Goal: Task Accomplishment & Management: Use online tool/utility

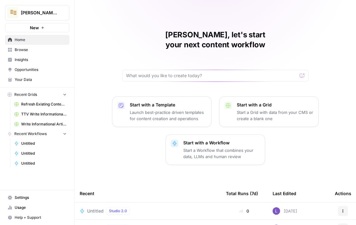
click at [172, 73] on div "[PERSON_NAME], let's start your next content workflow Start with a Template Lau…" at bounding box center [216, 167] width 282 height 335
click at [170, 73] on input "c" at bounding box center [211, 76] width 171 height 6
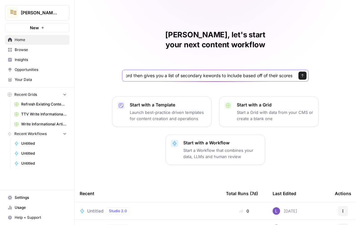
scroll to position [0, 116]
type input "can you make a workflow that takes in a primary keyword then gives you a list o…"
click button "Send" at bounding box center [303, 76] width 8 height 8
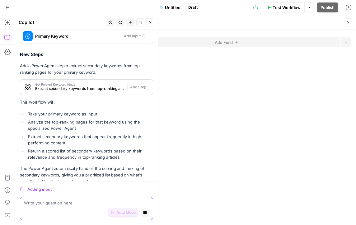
scroll to position [243, 0]
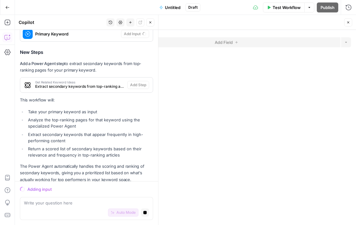
click at [73, 83] on div "Get Related Keyword Ideas Extract secondary keywords from top-ranking articles …" at bounding box center [73, 85] width 107 height 15
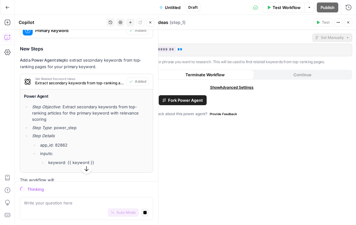
scroll to position [256, 0]
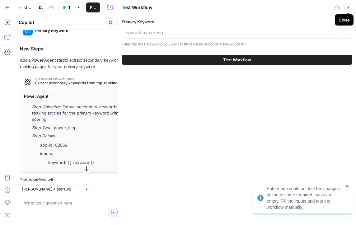
click at [347, 11] on button "Close" at bounding box center [349, 7] width 8 height 8
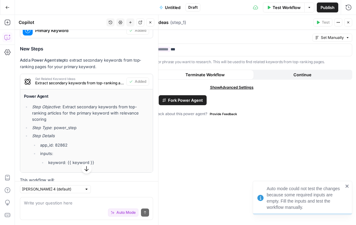
click at [352, 28] on header "Get Related Keyword Ideas Get Related Keyword Ideas ( step_1 ) Test Actions Clo…" at bounding box center [231, 22] width 249 height 15
click at [351, 25] on button "Close" at bounding box center [349, 22] width 8 height 8
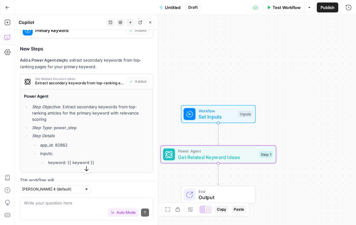
click at [235, 155] on span "Get Related Keyword Ideas" at bounding box center [217, 157] width 79 height 7
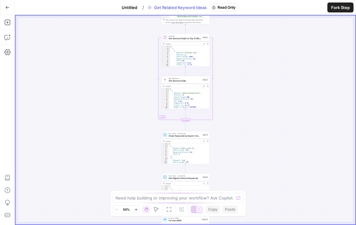
click at [341, 5] on span "Fork Step" at bounding box center [340, 7] width 19 height 6
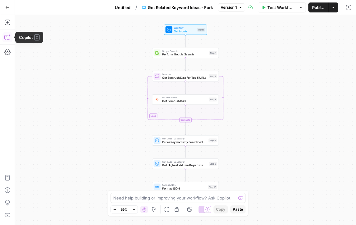
click at [9, 35] on icon "button" at bounding box center [9, 36] width 2 height 2
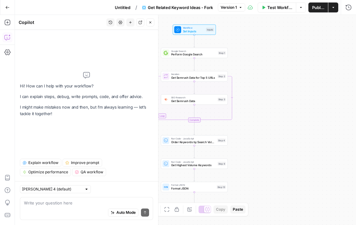
click at [31, 162] on span "Explain workflow" at bounding box center [43, 163] width 30 height 6
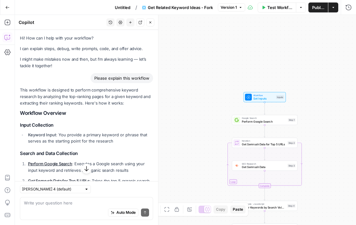
drag, startPoint x: 101, startPoint y: 163, endPoint x: 19, endPoint y: 86, distance: 113.1
copy div "This workflow is designed to perform comprehensive keyword research by analyzin…"
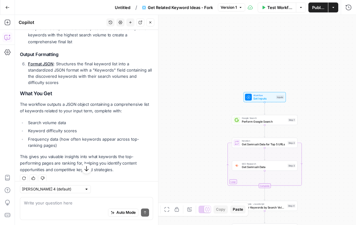
scroll to position [276, 0]
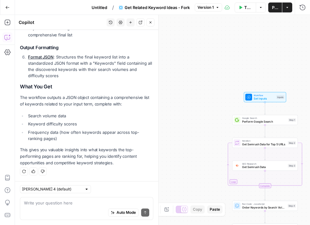
click at [163, 12] on button "Get Related Keyword Ideas - Fork" at bounding box center [154, 7] width 78 height 10
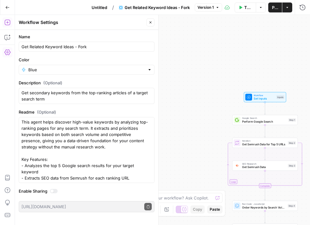
click at [9, 23] on icon "button" at bounding box center [7, 22] width 6 height 6
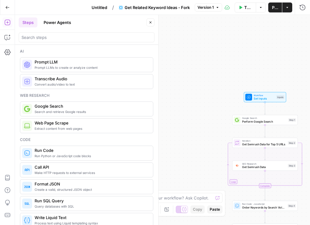
click at [75, 23] on div "Steps Power Agents" at bounding box center [82, 22] width 126 height 10
click at [67, 22] on button "Power Agents" at bounding box center [57, 22] width 35 height 10
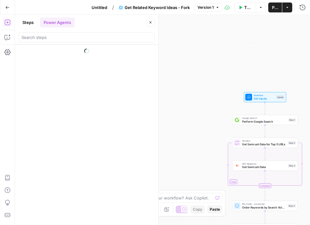
click at [67, 31] on div at bounding box center [87, 36] width 136 height 12
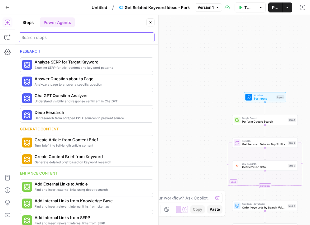
click at [67, 36] on input "search" at bounding box center [86, 37] width 130 height 6
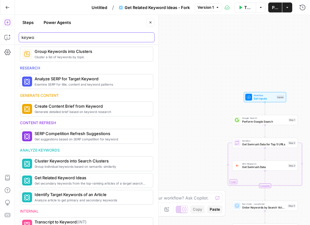
scroll to position [185, 0]
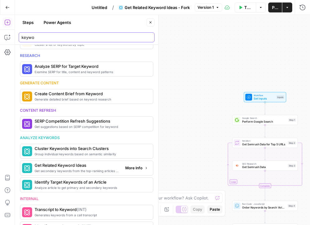
type input "keywo"
click at [137, 167] on span "More Info" at bounding box center [133, 168] width 17 height 6
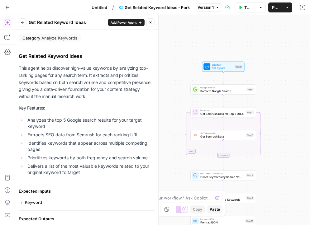
click at [174, 36] on div "Workflow Set Inputs Inputs Google Search Perform Google Search Step 1 Loop Iter…" at bounding box center [162, 120] width 295 height 210
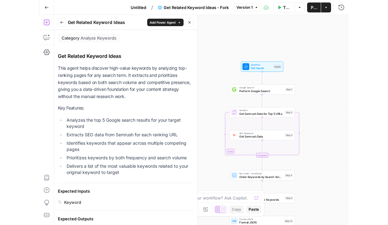
scroll to position [9, 0]
